Goal: Check status: Check status

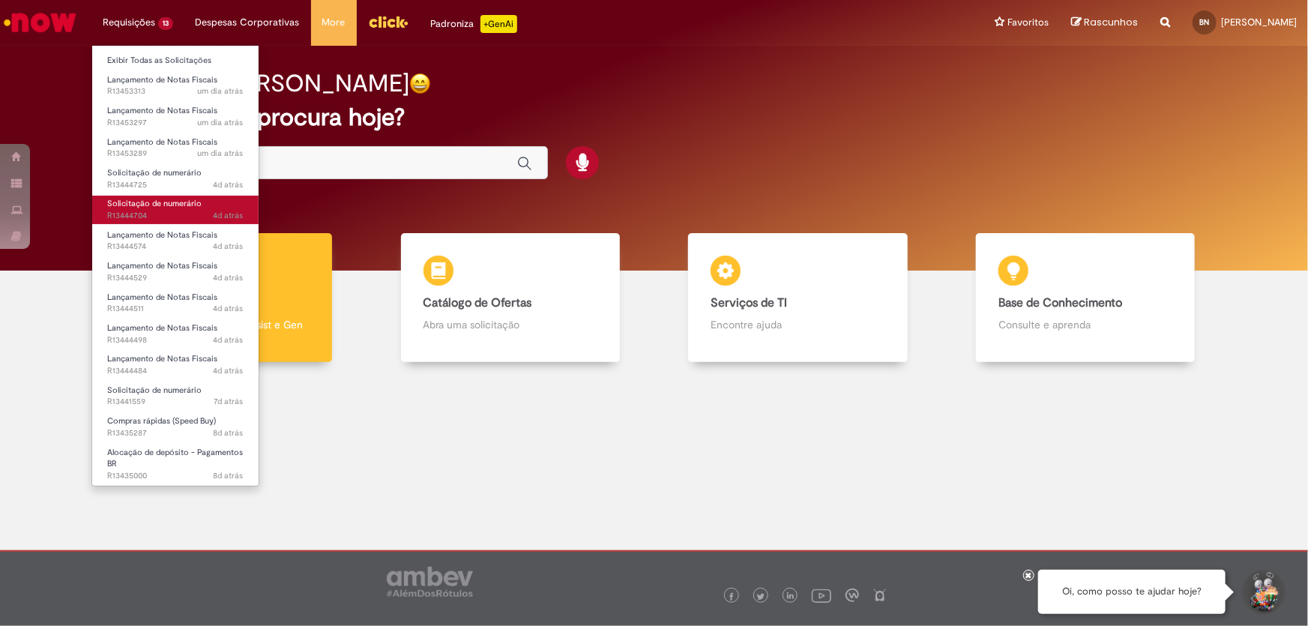
click at [156, 209] on link "Solicitação de numerário 4d atrás 4 dias atrás R13444704" at bounding box center [175, 210] width 166 height 28
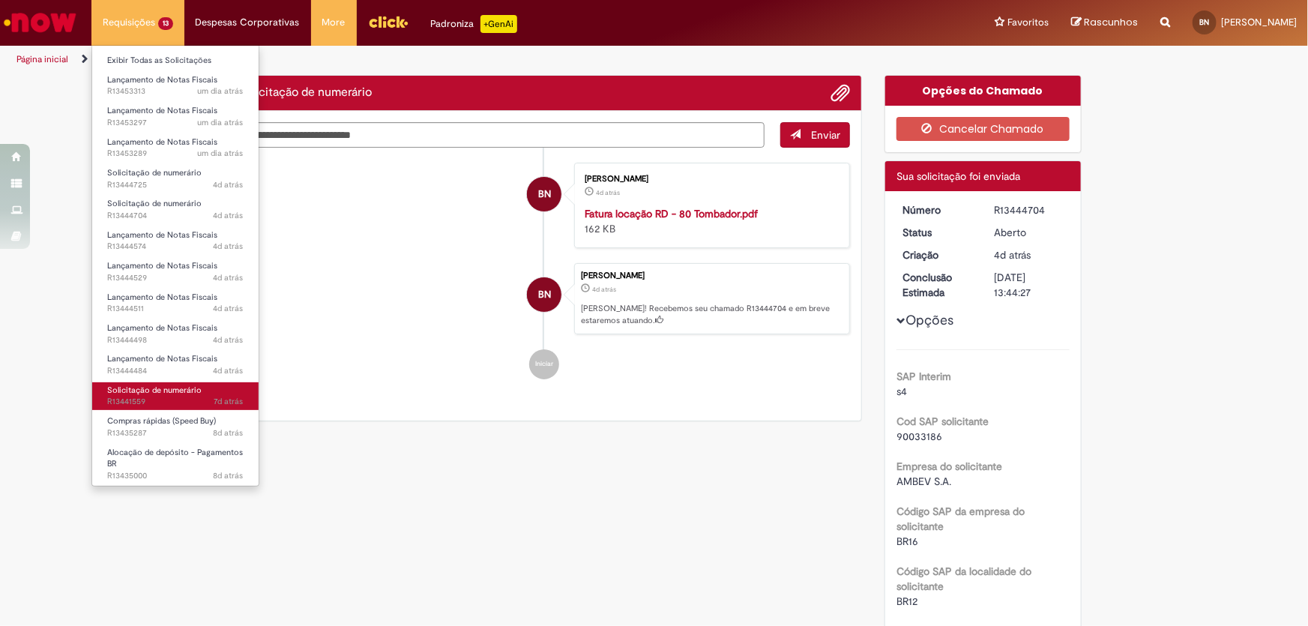
click at [135, 393] on span "Solicitação de numerário" at bounding box center [154, 389] width 94 height 11
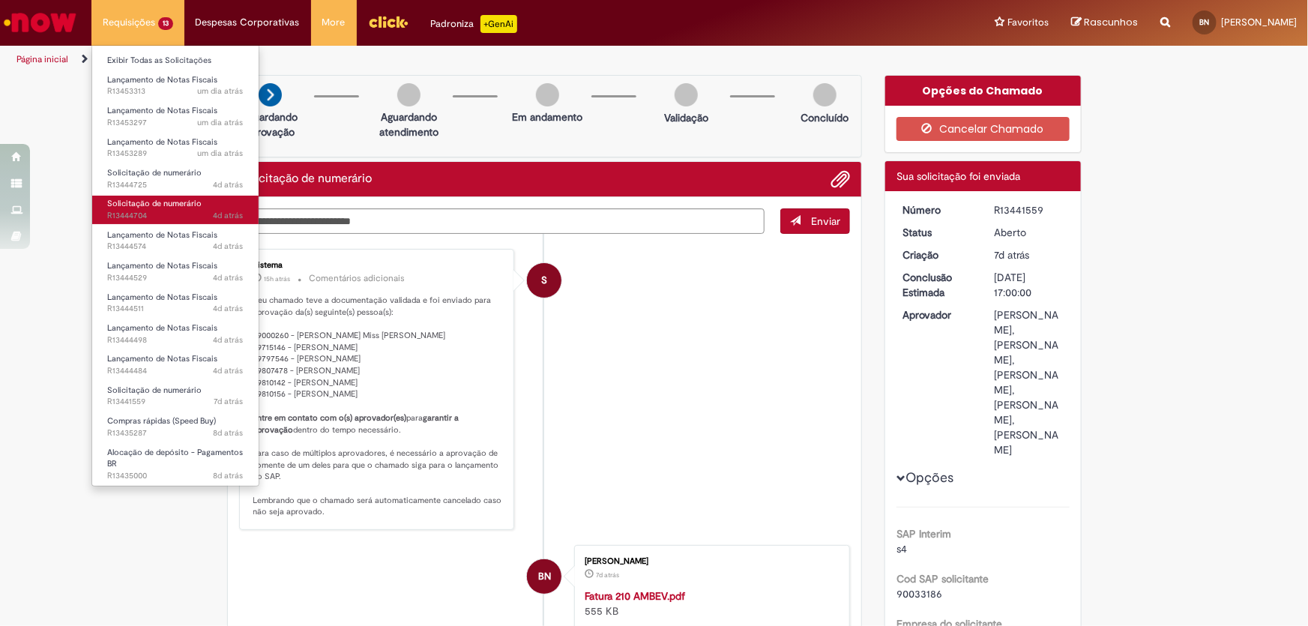
click at [147, 212] on span "4d atrás 4 dias atrás R13444704" at bounding box center [175, 216] width 136 height 12
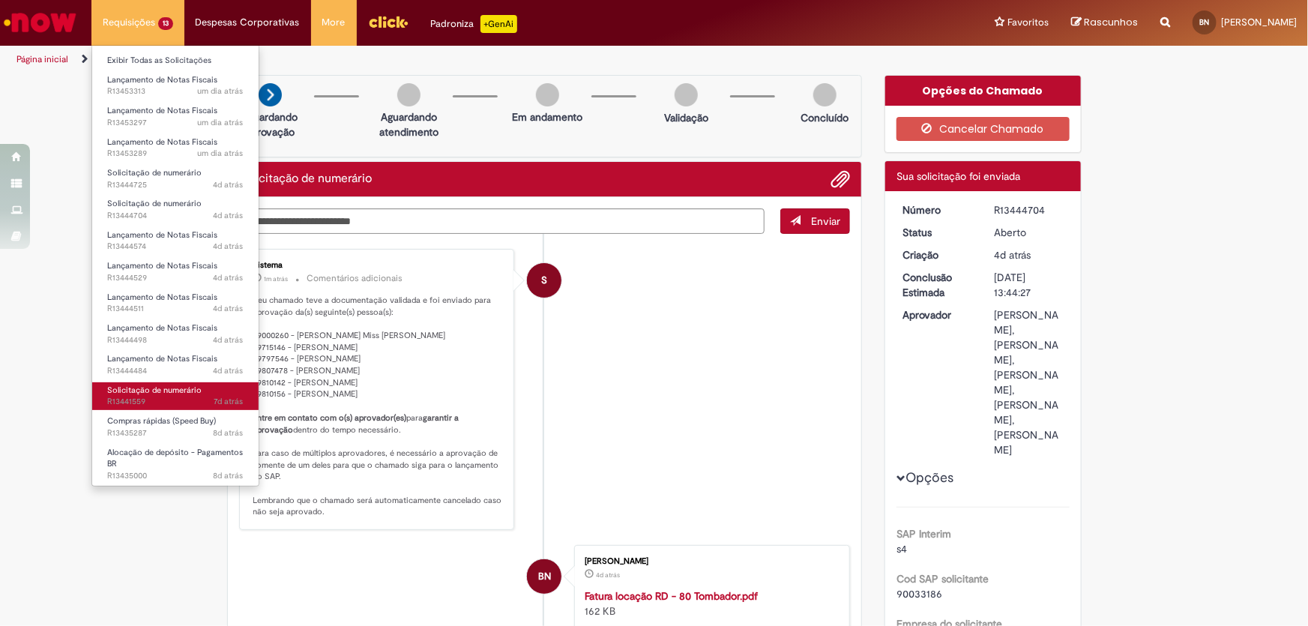
click at [136, 399] on span "7d atrás 7 dias atrás R13441559" at bounding box center [175, 402] width 136 height 12
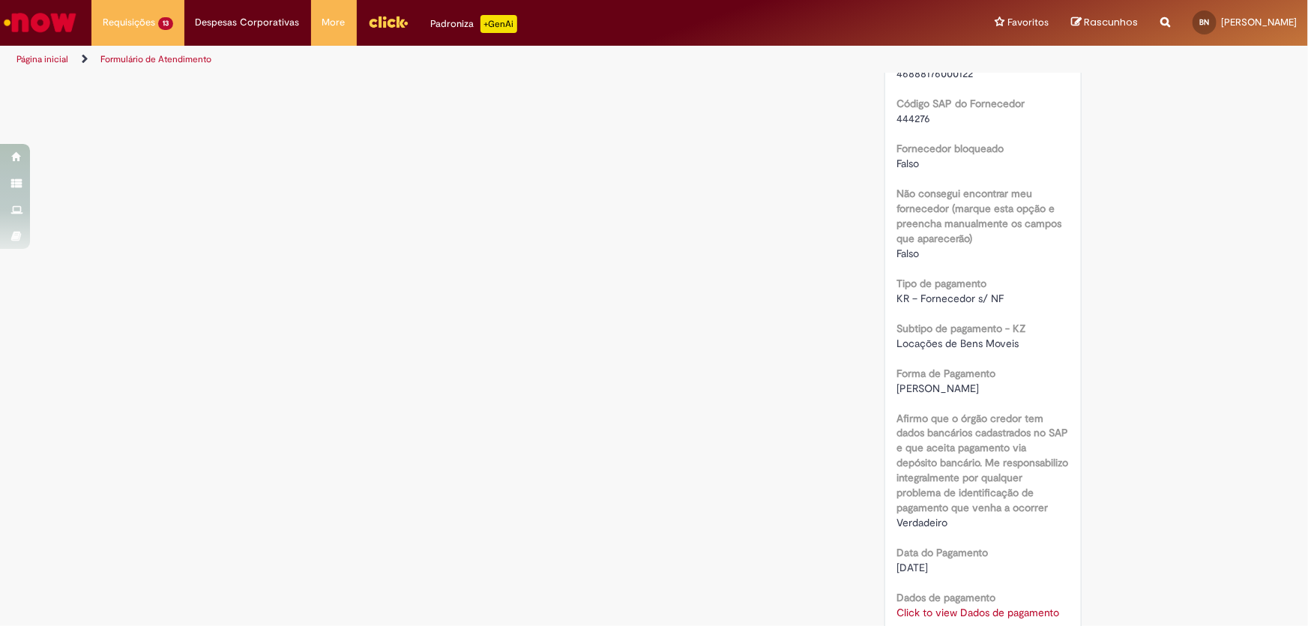
scroll to position [1294, 0]
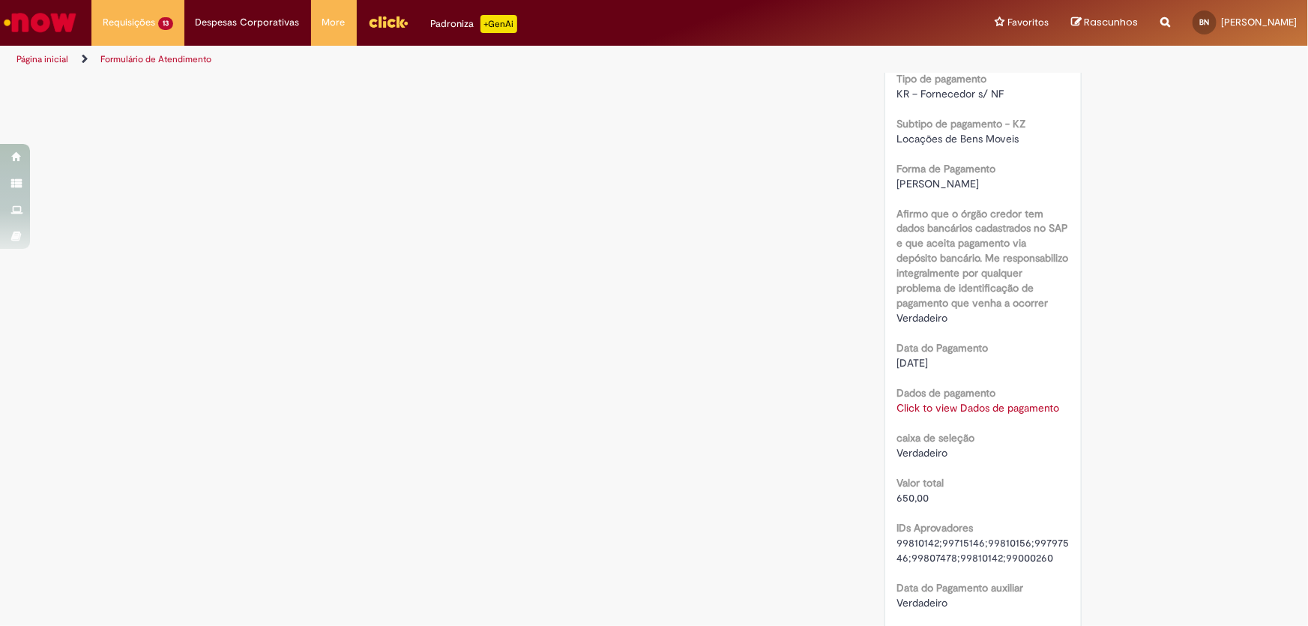
drag, startPoint x: 945, startPoint y: 449, endPoint x: 892, endPoint y: 456, distance: 53.6
click at [945, 415] on link "Click to view Dados de pagamento" at bounding box center [977, 408] width 163 height 13
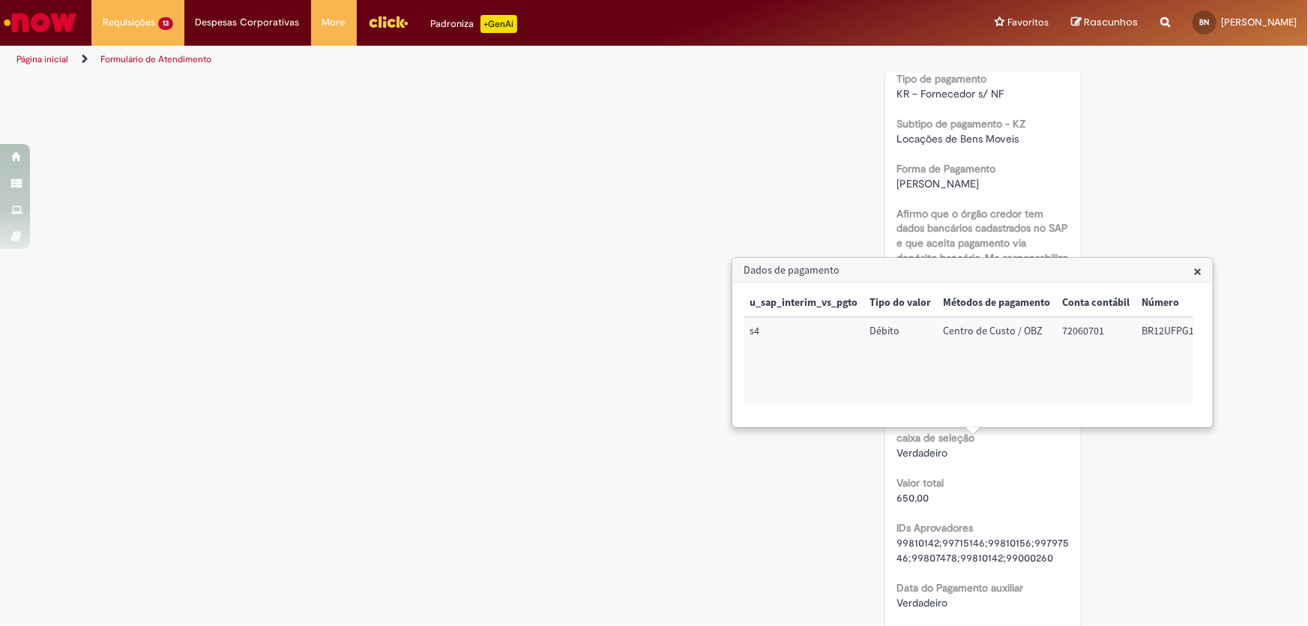
click at [1201, 273] on span "×" at bounding box center [1197, 271] width 8 height 20
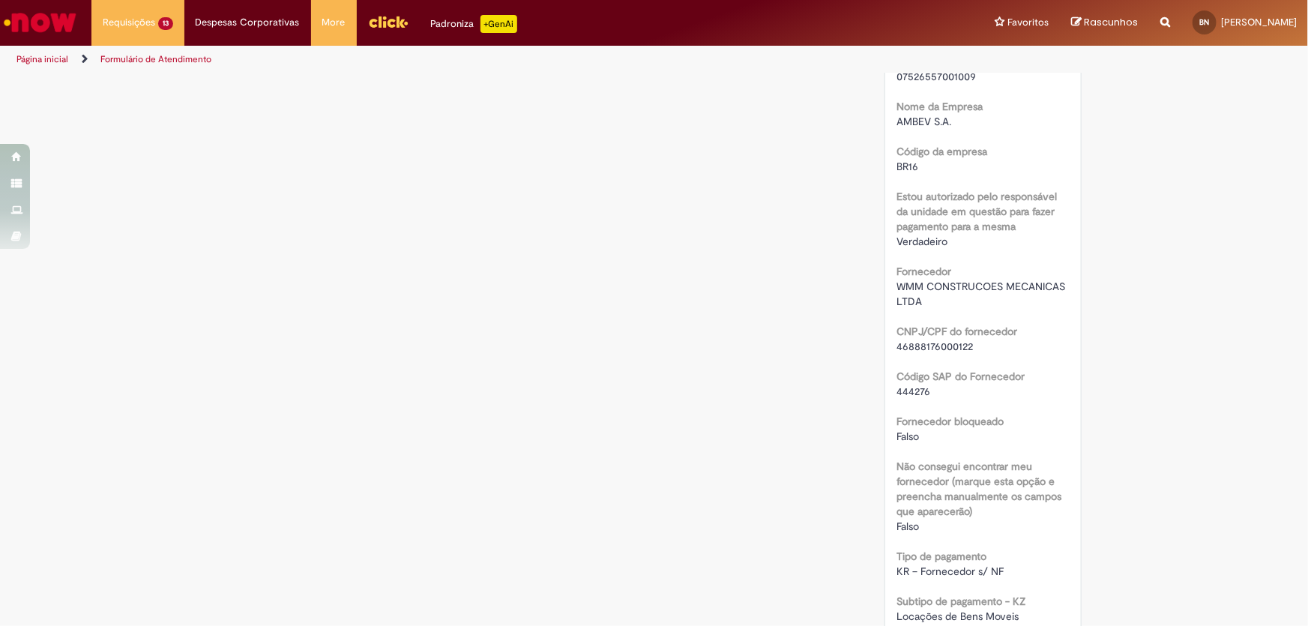
scroll to position [749, 0]
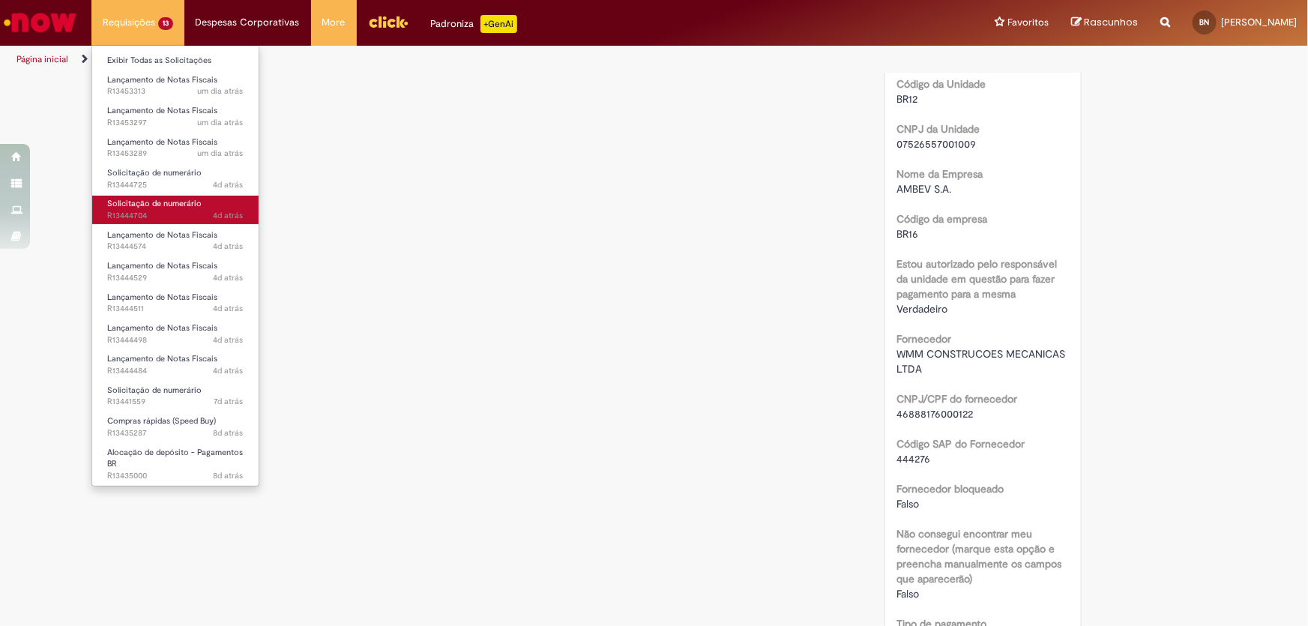
click at [151, 206] on span "Solicitação de numerário" at bounding box center [154, 203] width 94 height 11
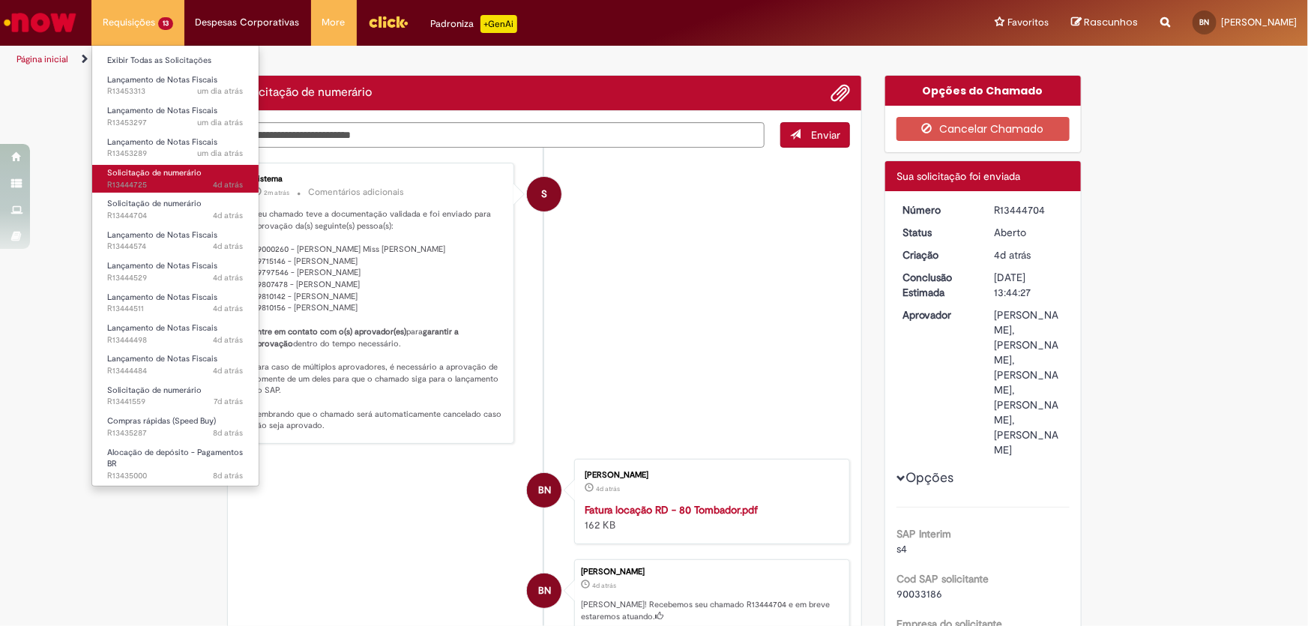
click at [160, 171] on span "Solicitação de numerário" at bounding box center [154, 172] width 94 height 11
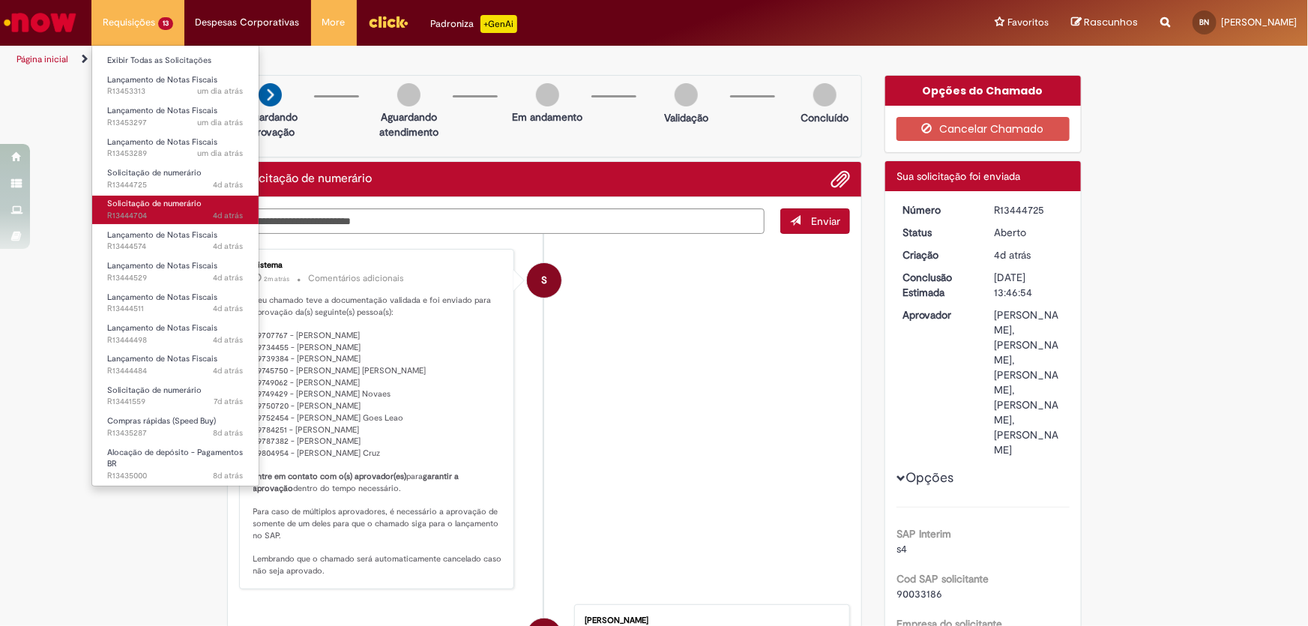
click at [152, 210] on span "4d atrás 4 dias atrás R13444704" at bounding box center [175, 216] width 136 height 12
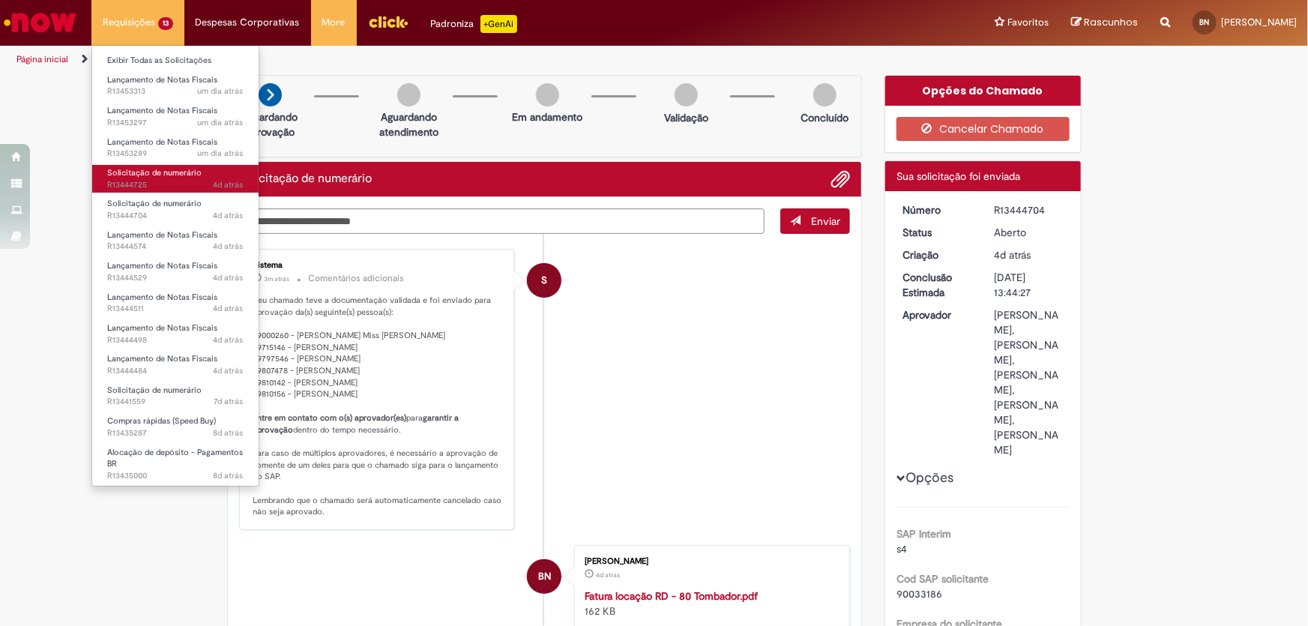
click at [163, 179] on span "4d atrás 4 dias atrás R13444725" at bounding box center [175, 185] width 136 height 12
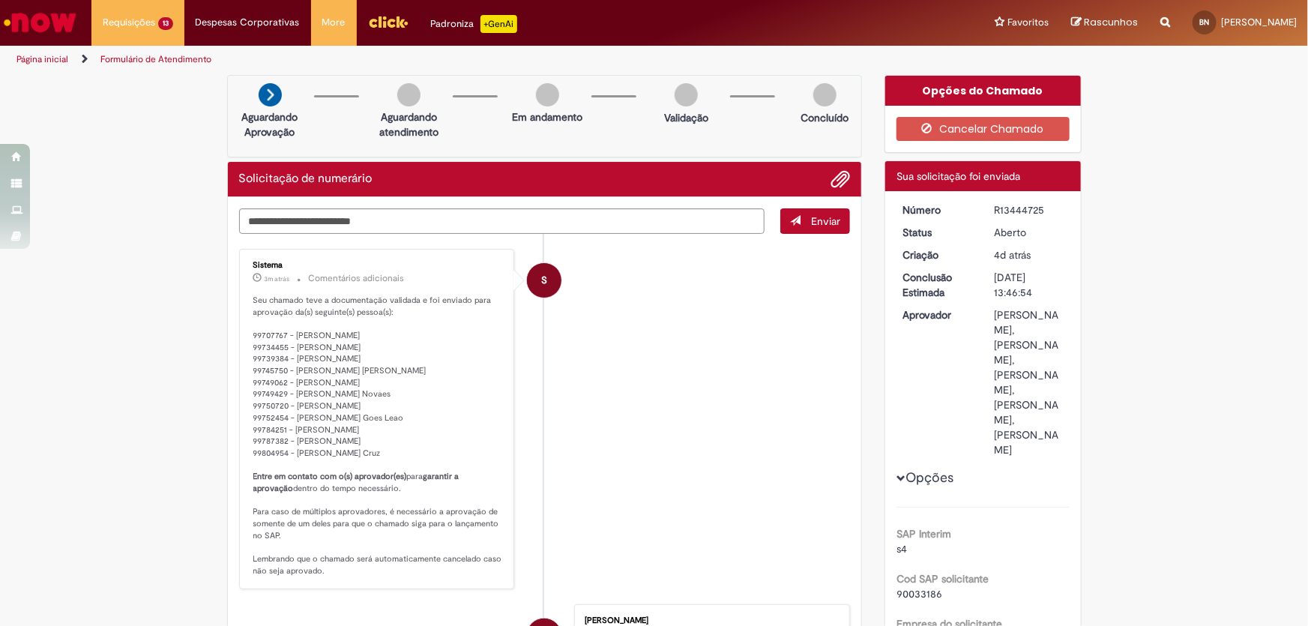
click at [1019, 208] on div "R13444725" at bounding box center [1030, 209] width 70 height 15
copy div "R13444725"
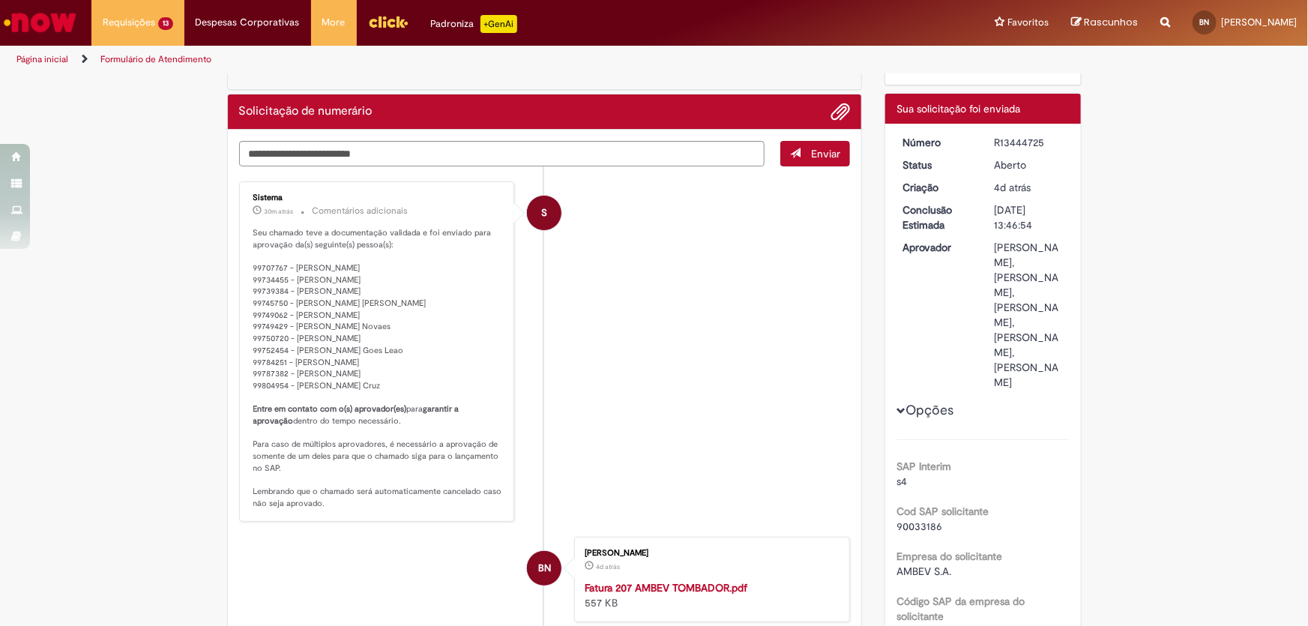
scroll to position [204, 0]
